Goal: Transaction & Acquisition: Purchase product/service

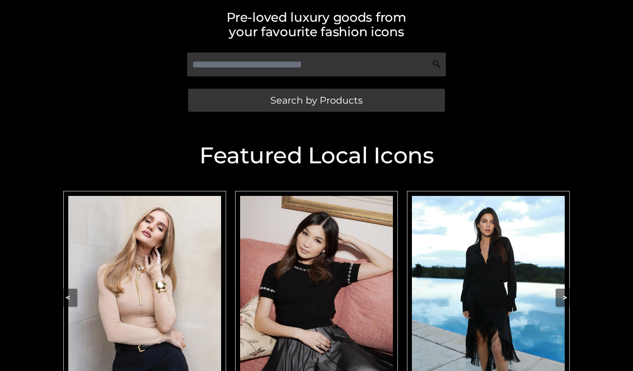
scroll to position [209, 0]
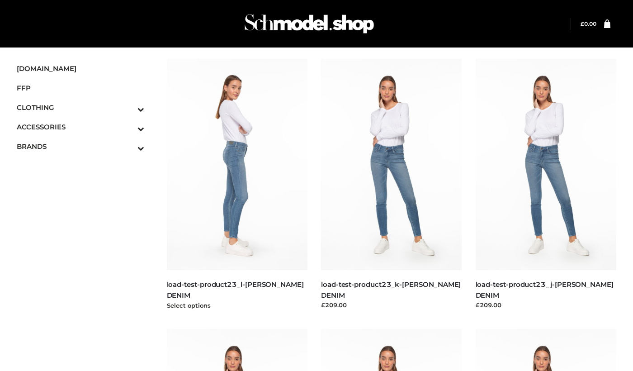
click at [214, 241] on img at bounding box center [237, 164] width 141 height 211
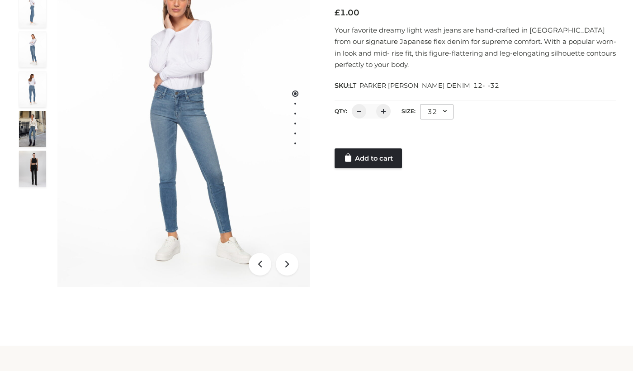
scroll to position [187, 0]
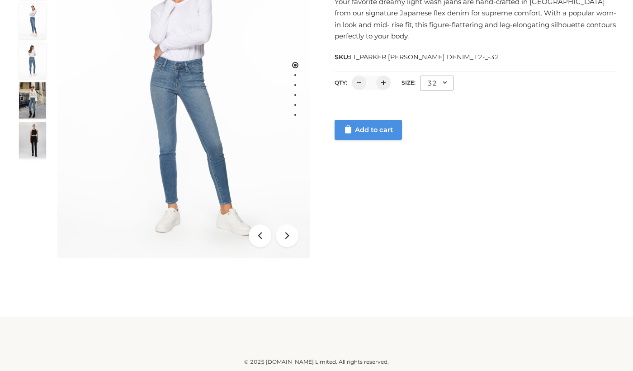
click at [377, 129] on link "Add to cart" at bounding box center [368, 130] width 67 height 20
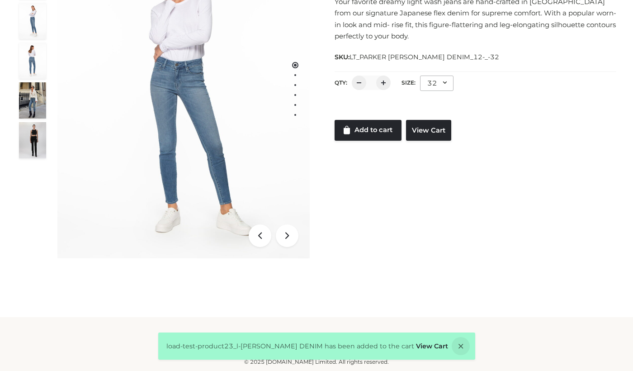
click at [421, 352] on div "load-test-product23_l-[PERSON_NAME] DENIM has been added to the cart View Cart" at bounding box center [316, 345] width 317 height 27
click at [422, 345] on link "View Cart" at bounding box center [432, 346] width 32 height 8
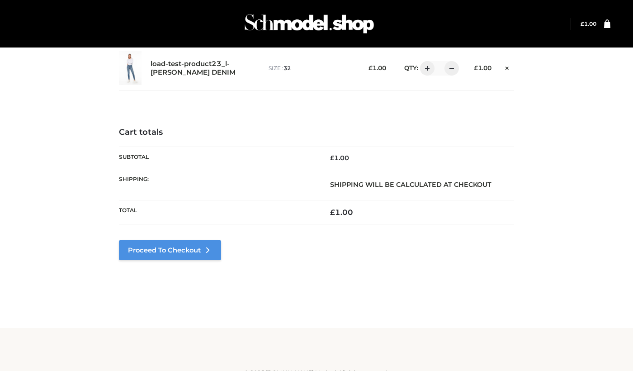
click at [190, 256] on link "Proceed to Checkout" at bounding box center [170, 250] width 102 height 20
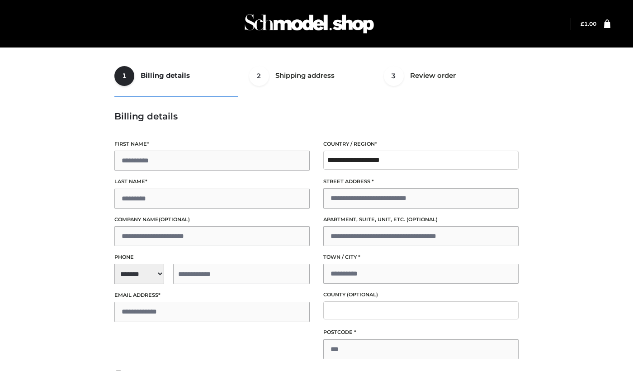
type input "****"
